Goal: Obtain resource: Download file/media

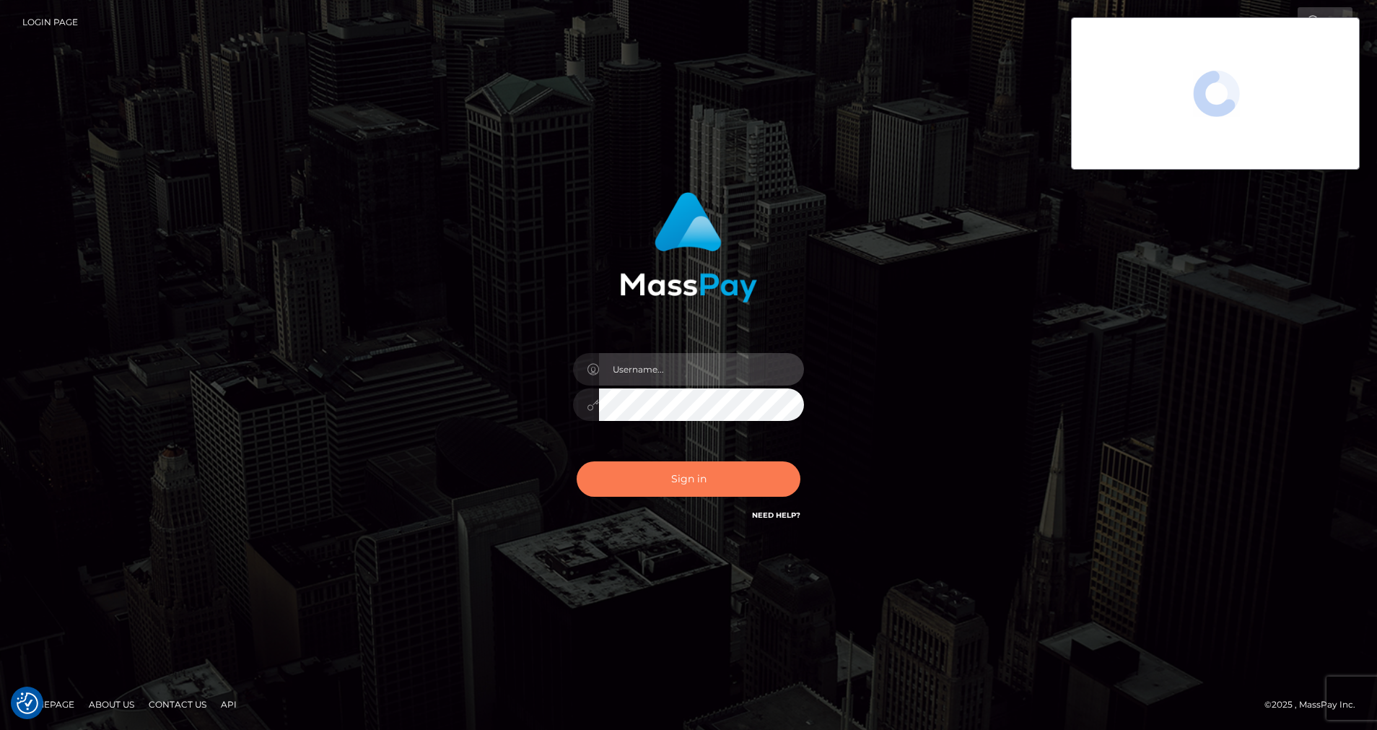
type input "cris.silversocial"
click at [725, 484] on button "Sign in" at bounding box center [689, 478] width 224 height 35
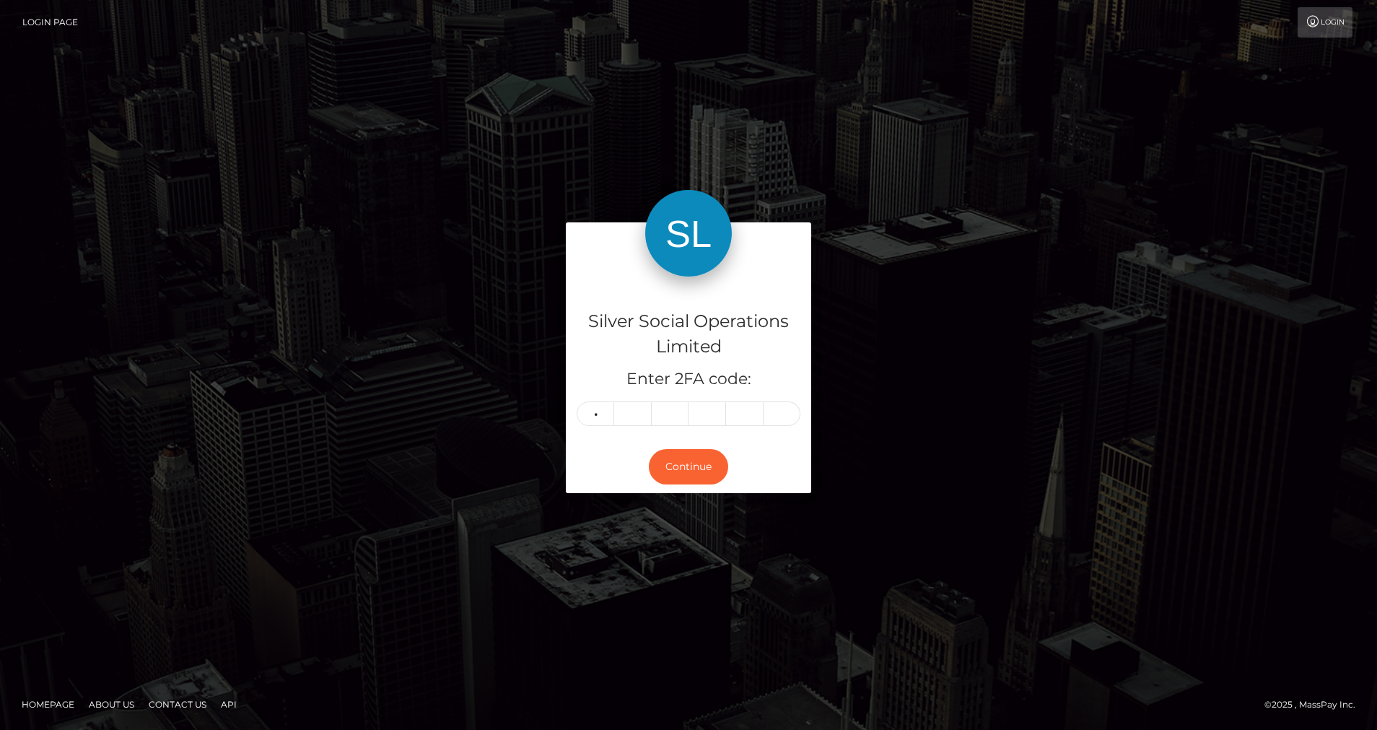
type input "5"
type input "3"
type input "7"
type input "8"
type input "9"
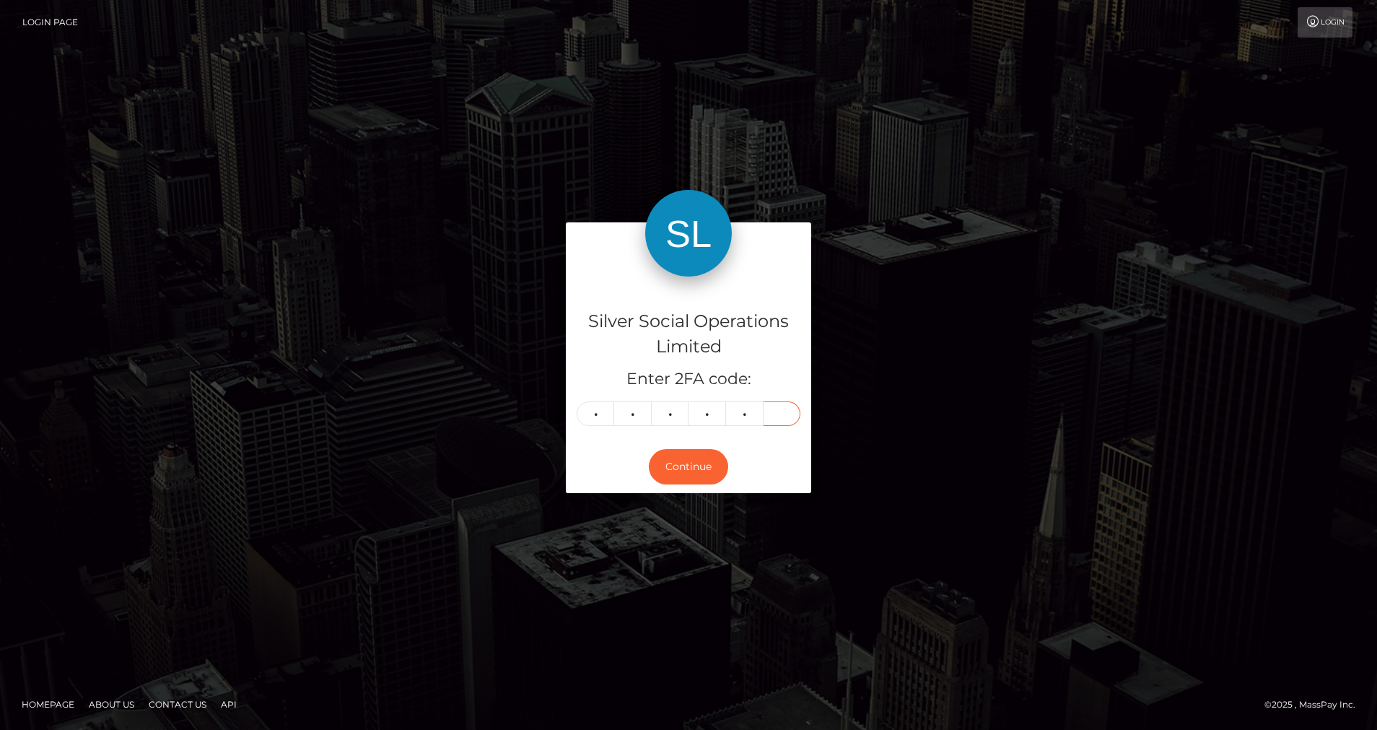
type input "4"
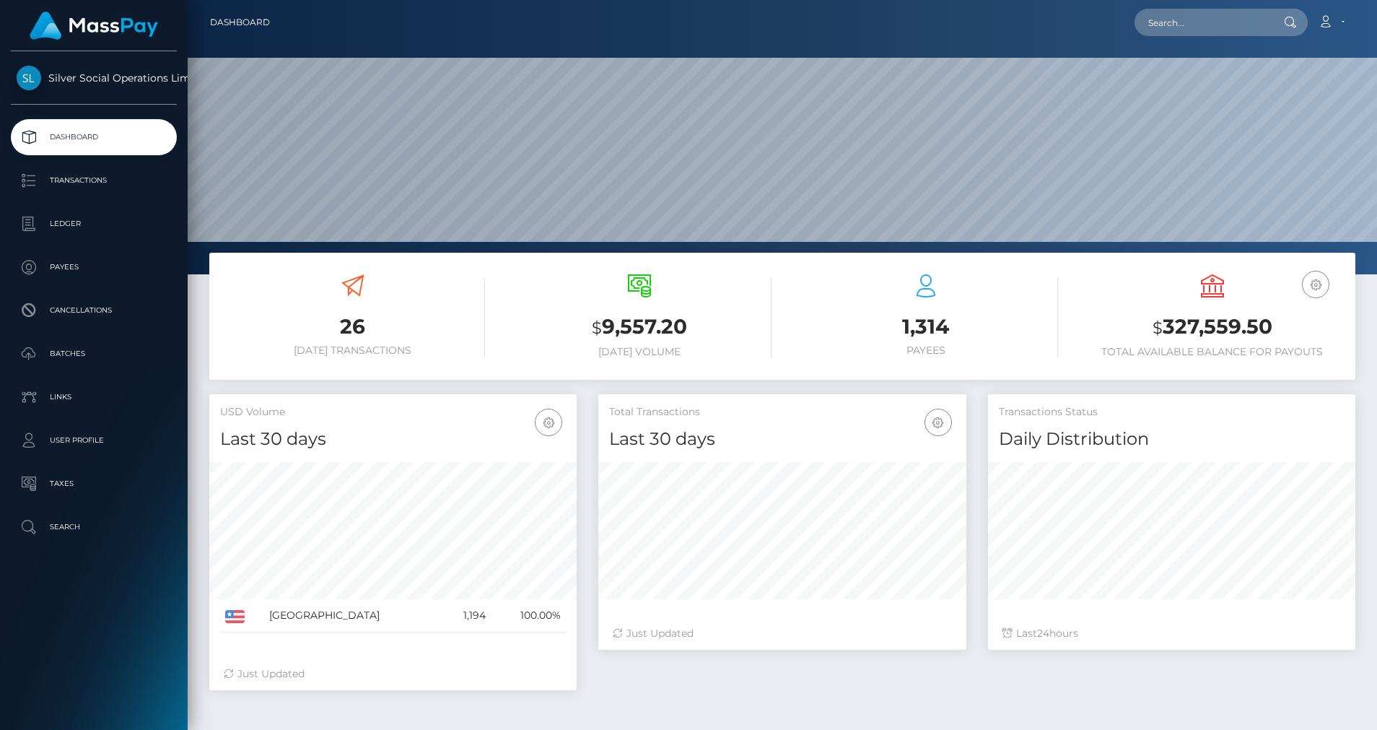
scroll to position [256, 368]
click at [96, 222] on p "Ledger" at bounding box center [94, 224] width 154 height 22
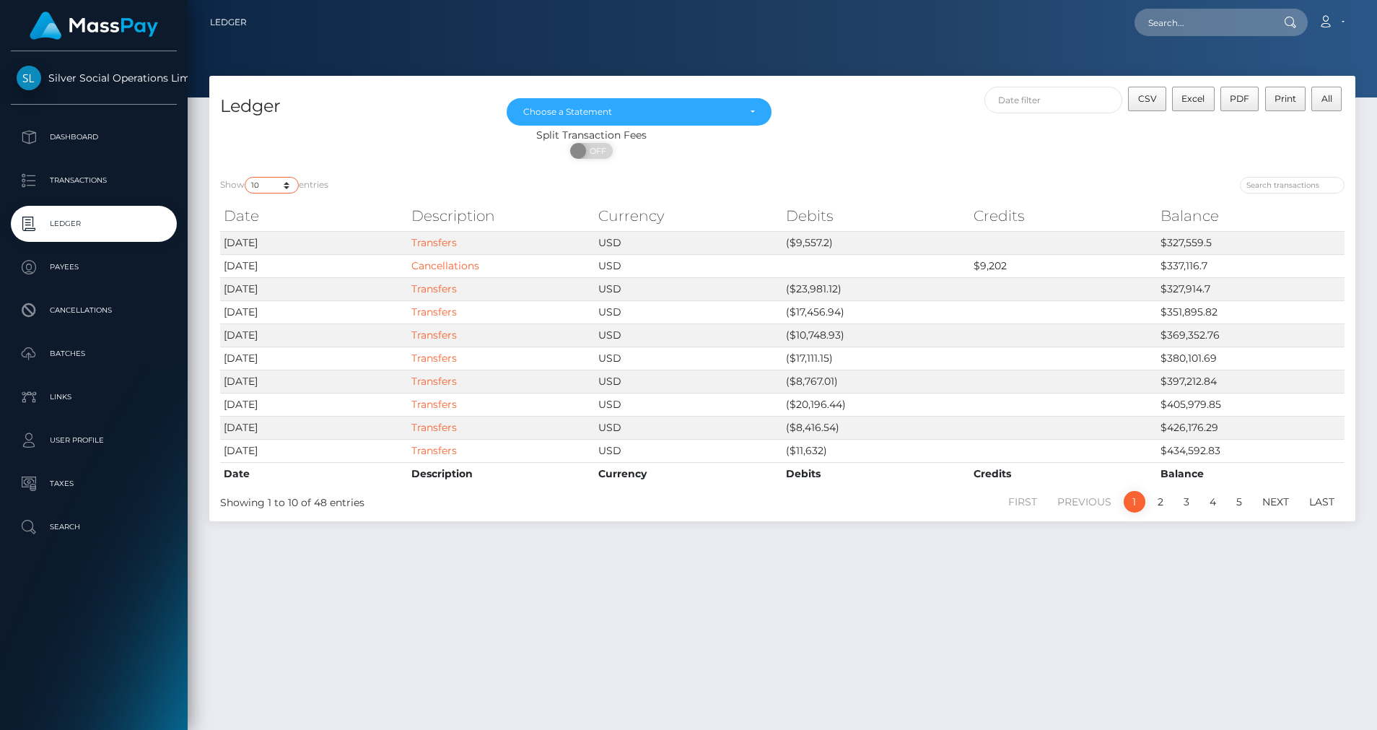
click at [294, 192] on select "10 25 50 100 250" at bounding box center [272, 185] width 54 height 17
click at [246, 177] on select "10 25 50 100 250" at bounding box center [272, 185] width 54 height 17
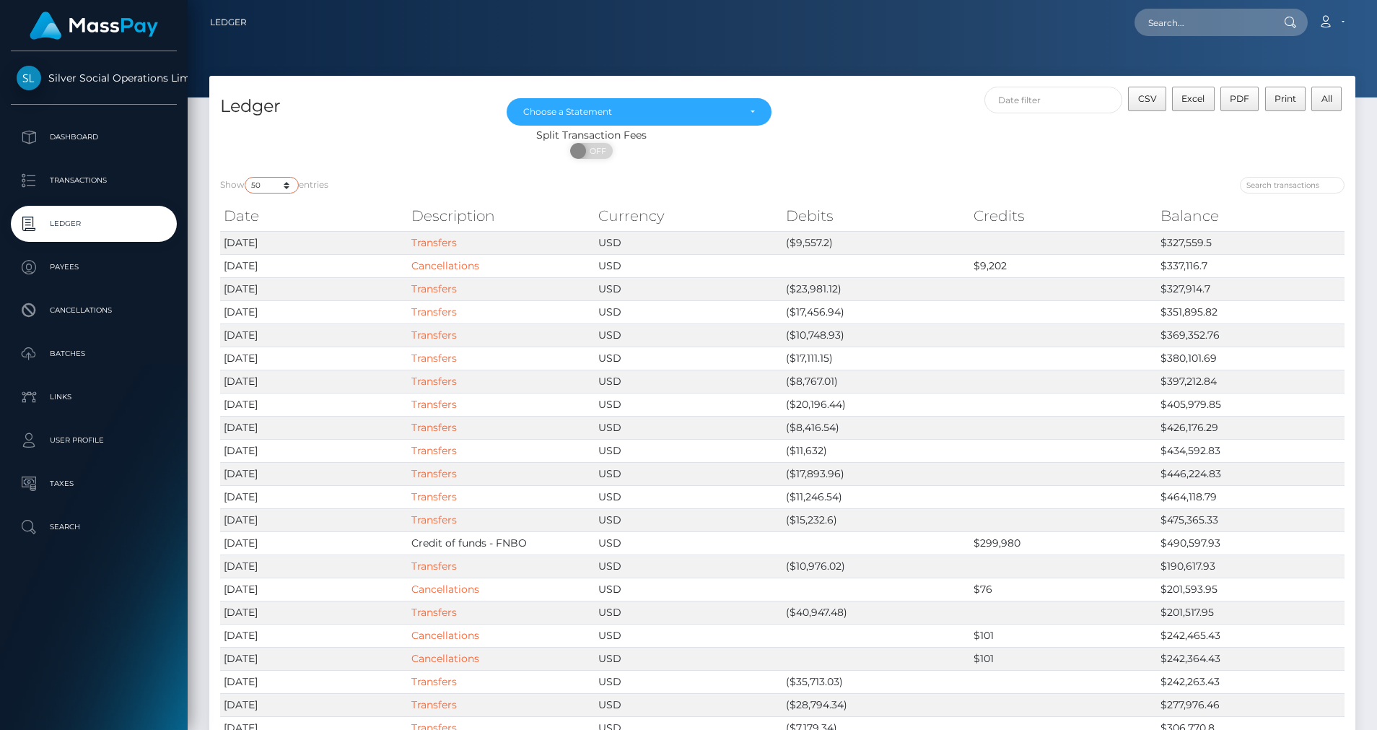
click at [290, 186] on select "10 25 50 100 250" at bounding box center [272, 185] width 54 height 17
select select "100"
click at [246, 177] on select "10 25 50 100 250" at bounding box center [272, 185] width 54 height 17
click at [1147, 97] on span "CSV" at bounding box center [1147, 98] width 19 height 11
click at [640, 109] on div "Choose a Statement" at bounding box center [630, 112] width 215 height 12
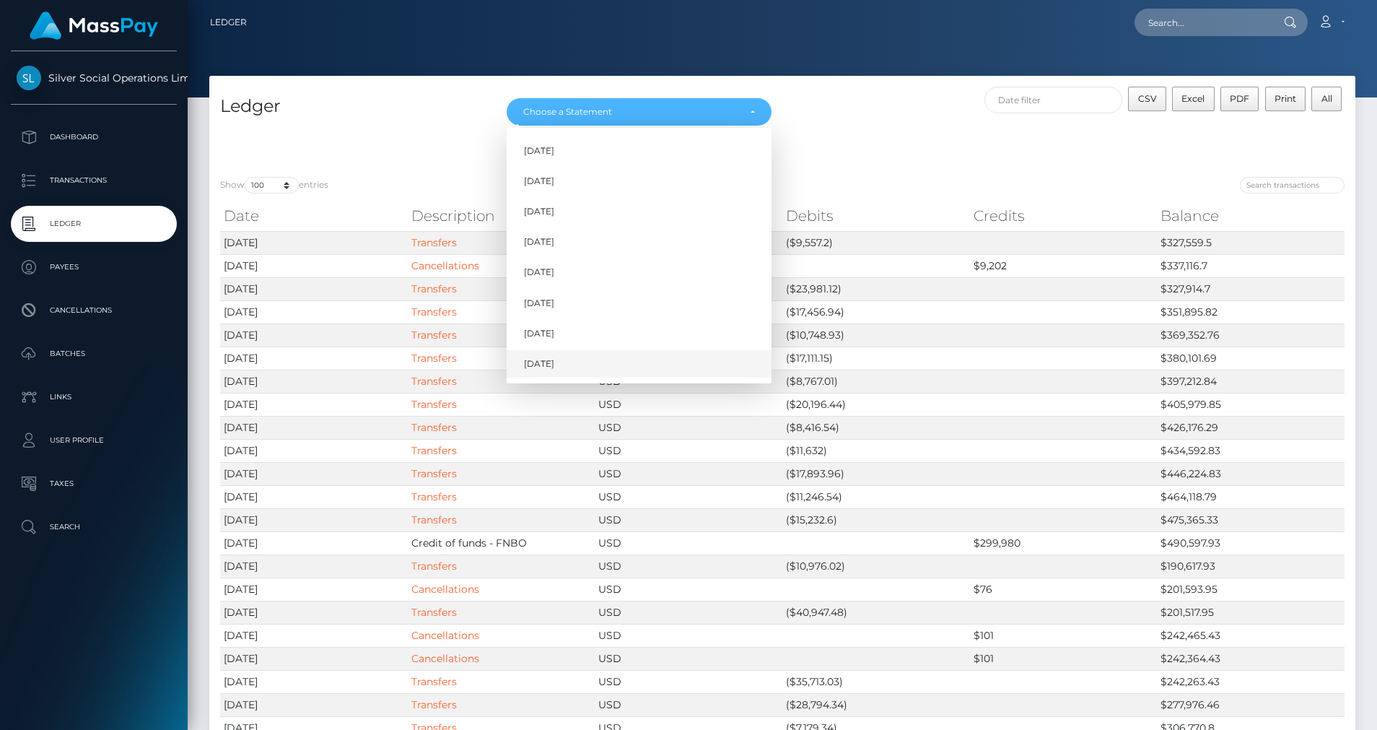
click at [548, 359] on span "Aug 2025" at bounding box center [539, 363] width 30 height 13
select select "Aug 2025"
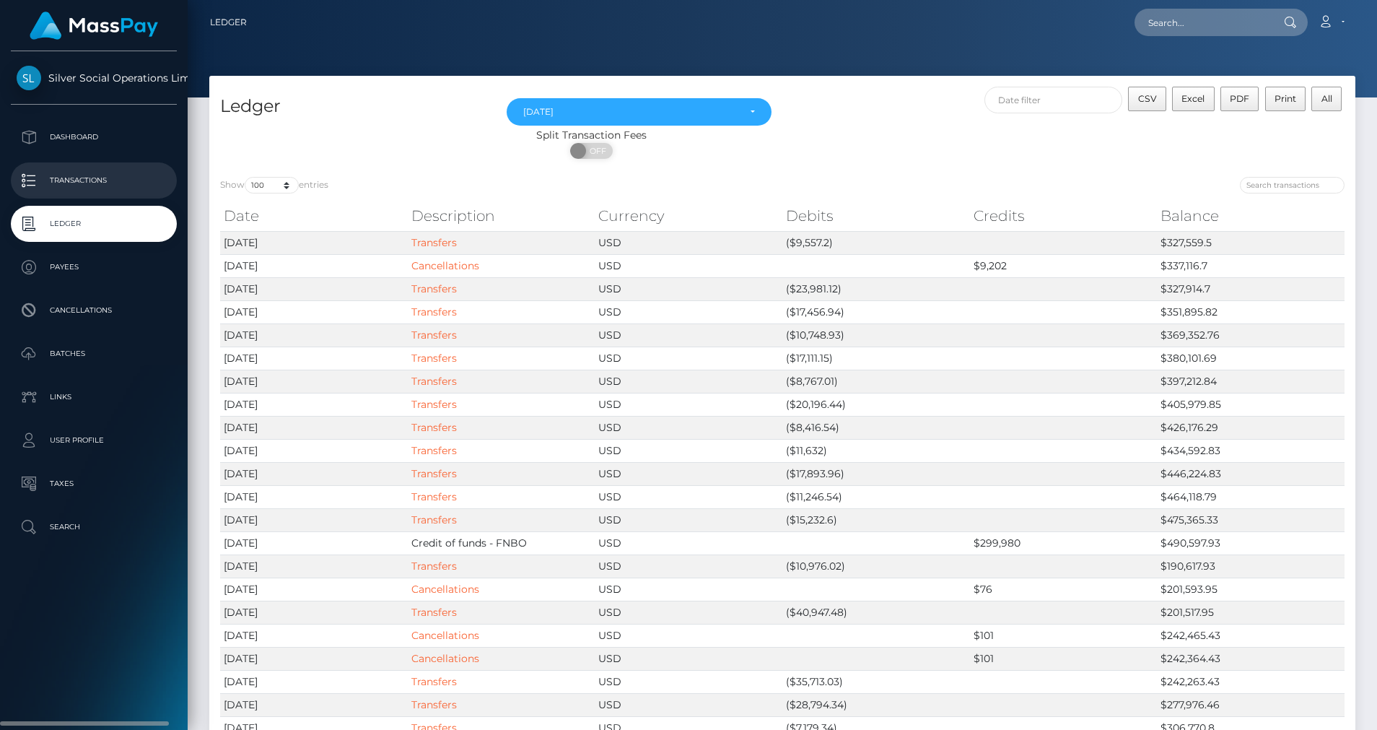
click at [71, 179] on p "Transactions" at bounding box center [94, 181] width 154 height 22
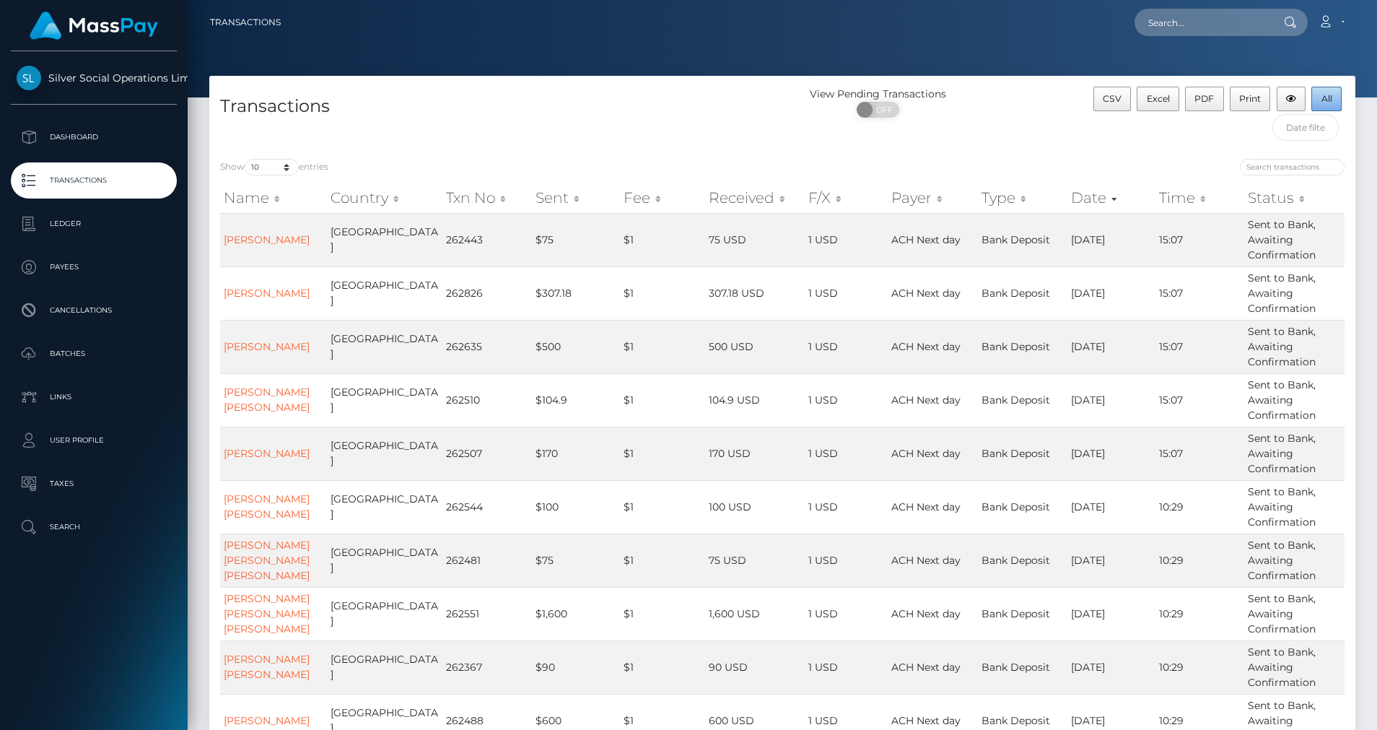
click at [1322, 105] on button "All" at bounding box center [1326, 99] width 30 height 25
